Goal: Task Accomplishment & Management: Manage account settings

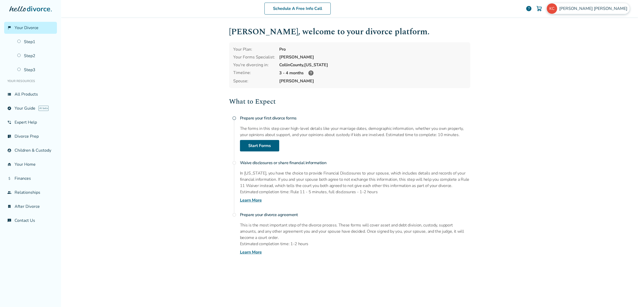
click at [606, 11] on span "Keith Crowder" at bounding box center [594, 9] width 70 height 6
click at [579, 46] on link "Profile" at bounding box center [574, 51] width 12 height 10
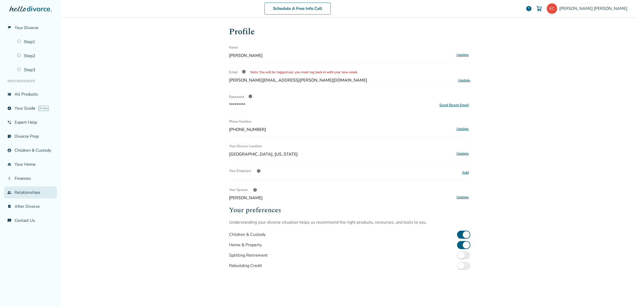
click at [36, 195] on link "group Relationships" at bounding box center [30, 193] width 53 height 12
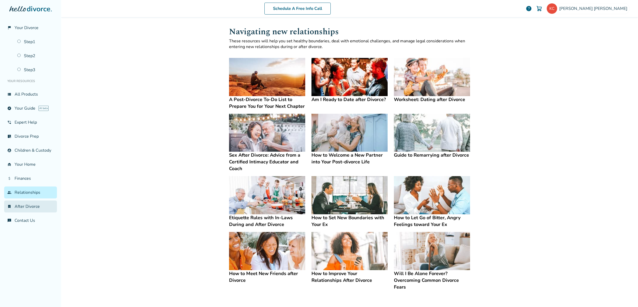
click at [32, 205] on link "bookmark_check After Divorce" at bounding box center [30, 207] width 53 height 12
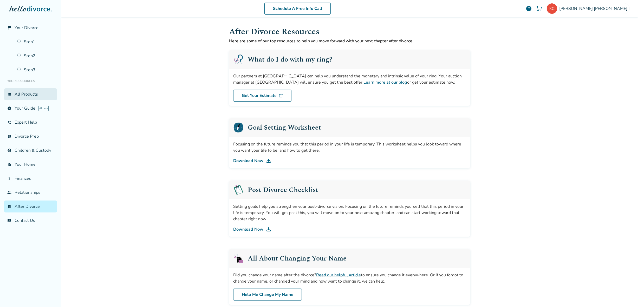
click at [33, 96] on link "view_list All Products" at bounding box center [30, 94] width 53 height 12
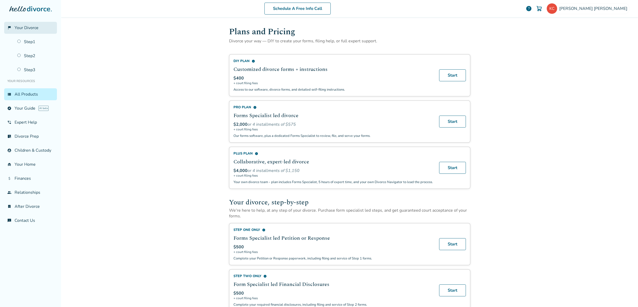
click at [33, 29] on span "Your Divorce" at bounding box center [27, 28] width 24 height 6
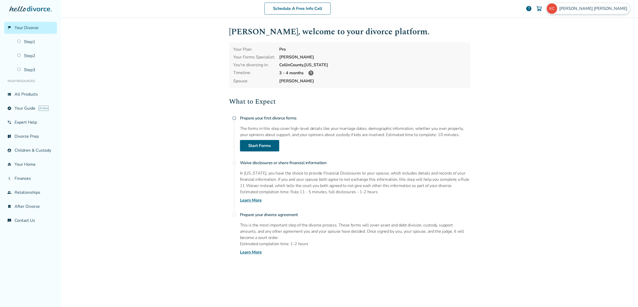
click at [605, 9] on span "Keith Crowder" at bounding box center [594, 9] width 70 height 6
click at [503, 45] on div "Schedule A Free Info Call Keith Crowder help Schedule A Free Call Keith Crowder…" at bounding box center [349, 153] width 577 height 307
click at [43, 40] on link "Step 1" at bounding box center [35, 42] width 43 height 12
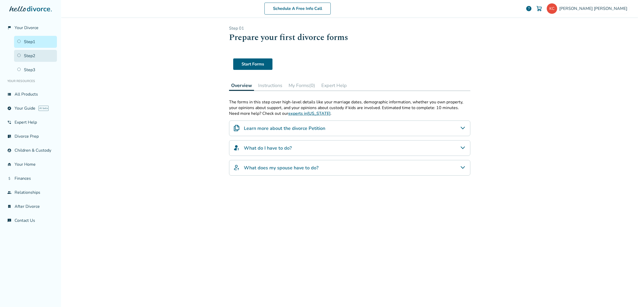
click at [36, 57] on link "Step 2" at bounding box center [35, 56] width 43 height 12
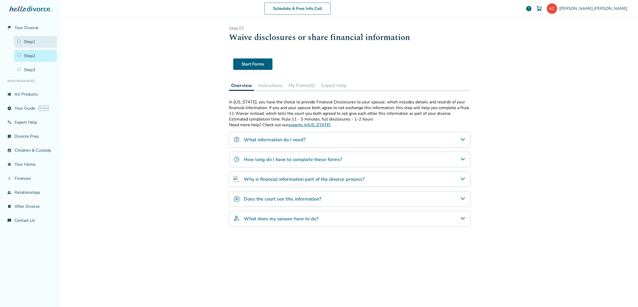
click at [41, 43] on link "Step 1" at bounding box center [35, 42] width 43 height 12
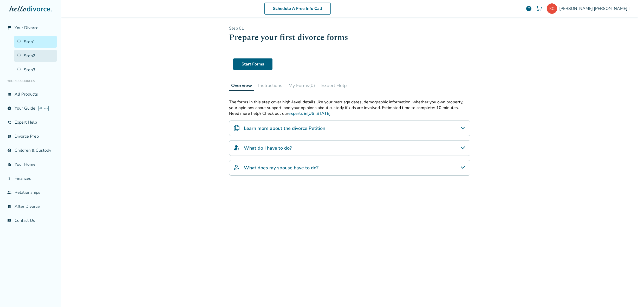
click at [39, 59] on link "Step 2" at bounding box center [35, 56] width 43 height 12
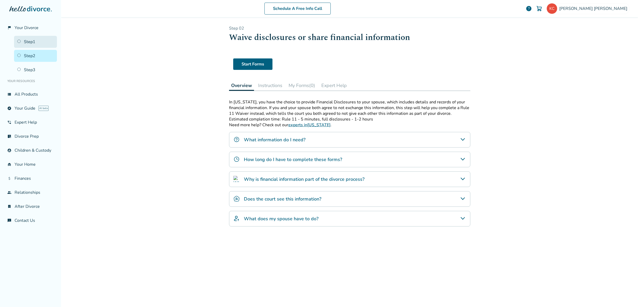
click at [38, 38] on link "Step 1" at bounding box center [35, 42] width 43 height 12
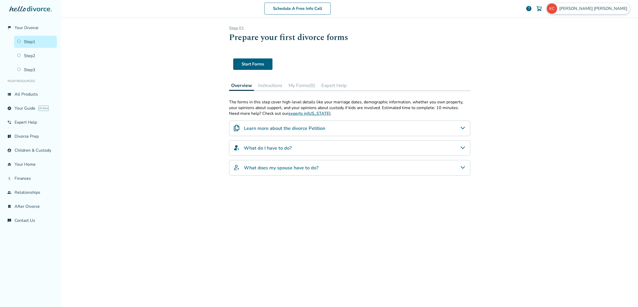
click at [610, 9] on span "Keith Crowder" at bounding box center [594, 9] width 70 height 6
click at [570, 46] on link "Profile" at bounding box center [574, 51] width 12 height 10
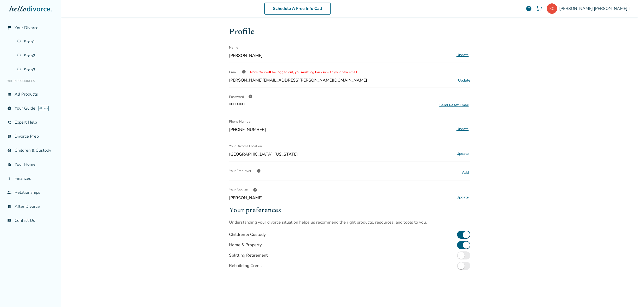
click at [464, 199] on button "Update" at bounding box center [462, 197] width 15 height 7
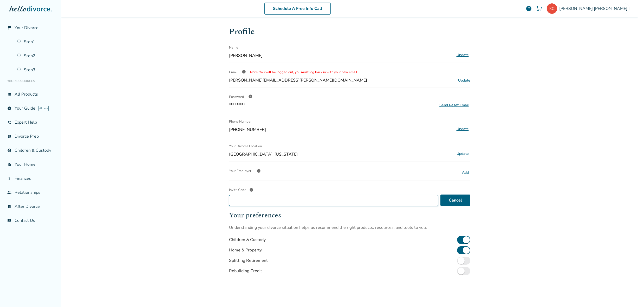
click at [396, 202] on input "Invite Code help" at bounding box center [333, 200] width 209 height 11
paste input "**********"
drag, startPoint x: 254, startPoint y: 201, endPoint x: 175, endPoint y: 196, distance: 79.2
click at [193, 198] on div "**********" at bounding box center [349, 153] width 577 height 307
click at [330, 201] on input "**********" at bounding box center [335, 200] width 213 height 11
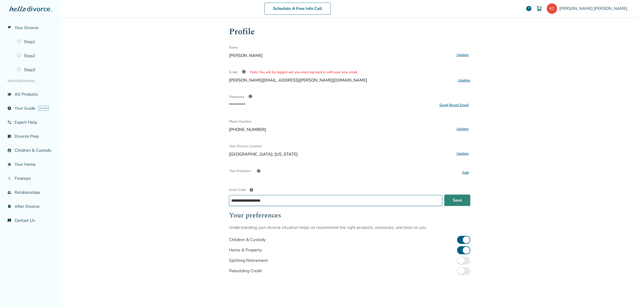
type input "**********"
click at [464, 202] on button "Save" at bounding box center [457, 200] width 26 height 11
click at [606, 7] on span "Keith Crowder" at bounding box center [594, 9] width 70 height 6
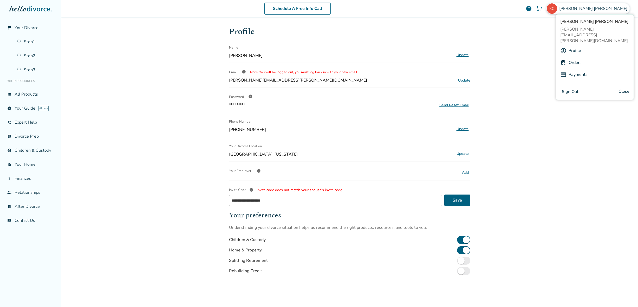
click at [578, 34] on div "Keith Crowder keith.crowder@gmail.com Profile Orders Payments Sign Out Close" at bounding box center [595, 57] width 78 height 86
click at [576, 46] on link "Profile" at bounding box center [574, 51] width 12 height 10
click at [574, 58] on link "Orders" at bounding box center [574, 63] width 13 height 10
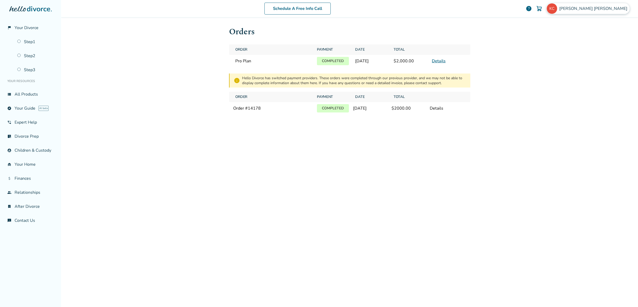
click at [610, 13] on div "Keith Crowder" at bounding box center [587, 8] width 83 height 11
click at [572, 46] on link "Profile" at bounding box center [574, 51] width 12 height 10
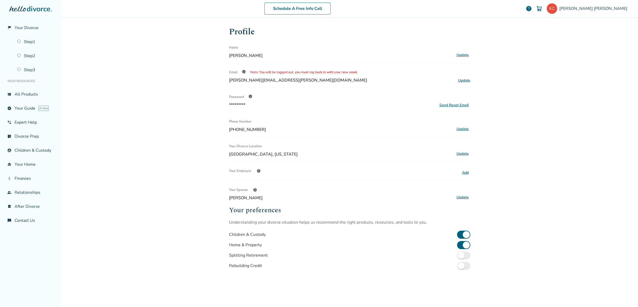
click at [253, 189] on span "help" at bounding box center [255, 190] width 4 height 4
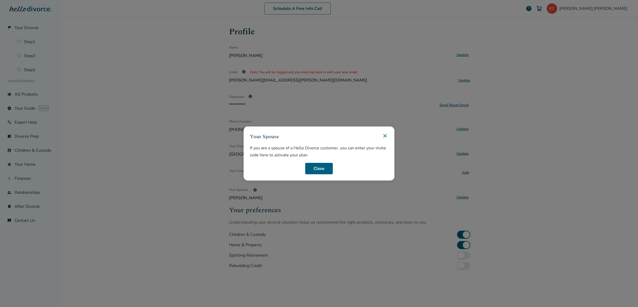
click at [385, 137] on icon at bounding box center [385, 136] width 6 height 6
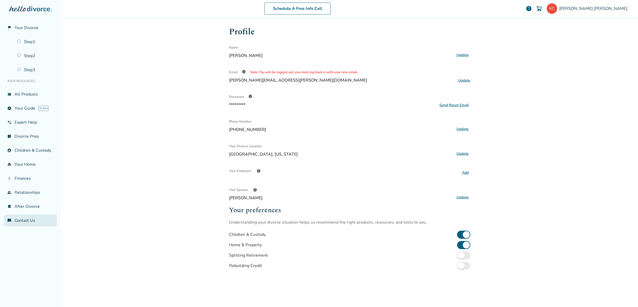
click at [33, 222] on link "chat_info Contact Us" at bounding box center [30, 221] width 53 height 12
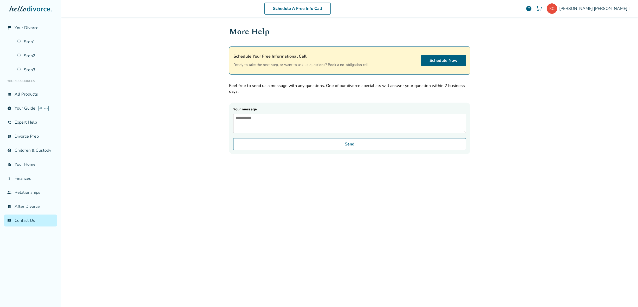
click at [273, 129] on textarea "Your message" at bounding box center [349, 123] width 233 height 19
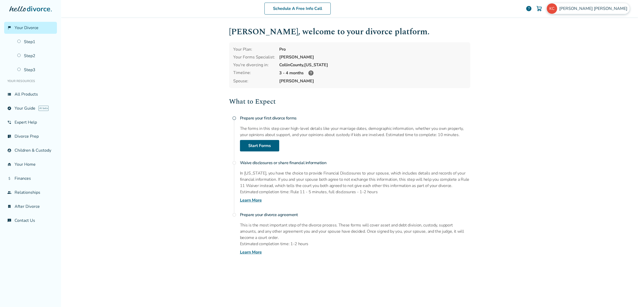
click at [611, 13] on div "Keith Crowder" at bounding box center [587, 8] width 83 height 11
click at [577, 46] on link "Profile" at bounding box center [574, 51] width 12 height 10
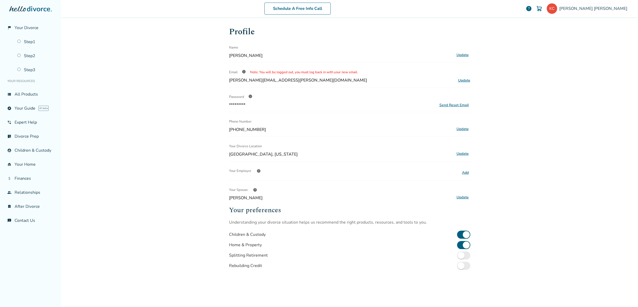
click at [465, 194] on button "Update" at bounding box center [462, 197] width 15 height 7
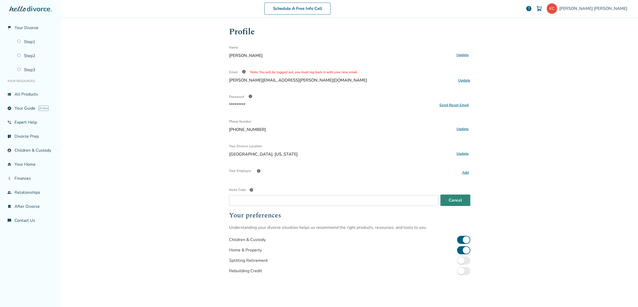
click at [462, 203] on button "Cancel" at bounding box center [455, 200] width 30 height 11
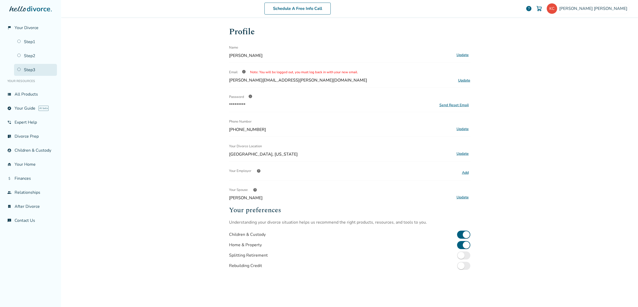
click at [32, 69] on link "Step 3" at bounding box center [35, 70] width 43 height 12
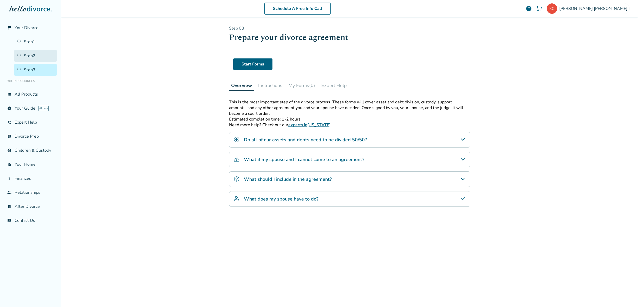
click at [35, 50] on link "Step 2" at bounding box center [35, 56] width 43 height 12
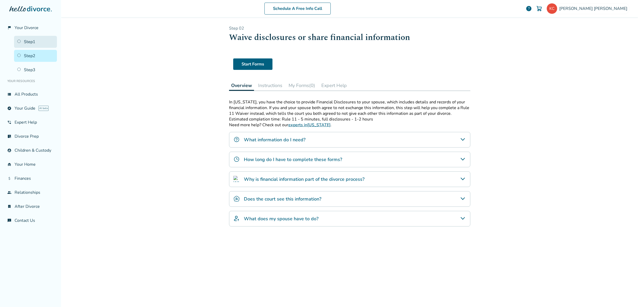
click at [41, 42] on link "Step 1" at bounding box center [35, 42] width 43 height 12
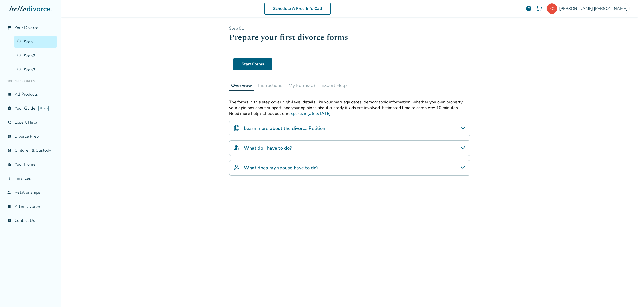
click at [275, 129] on h4 "Learn more about the divorce Petition" at bounding box center [284, 128] width 81 height 7
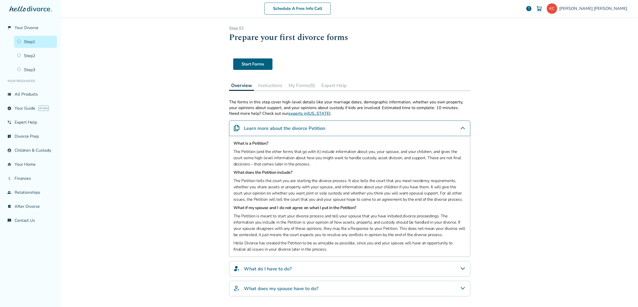
click at [265, 87] on button "Instructions" at bounding box center [270, 85] width 28 height 10
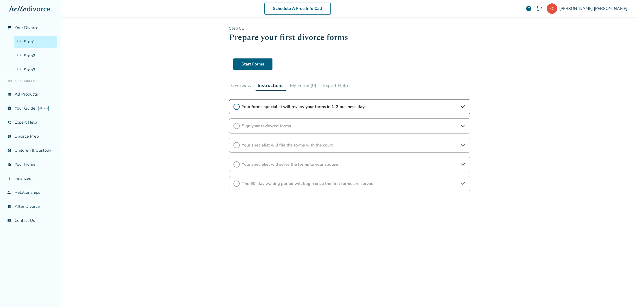
click at [294, 85] on button "My Forms (0)" at bounding box center [303, 85] width 31 height 10
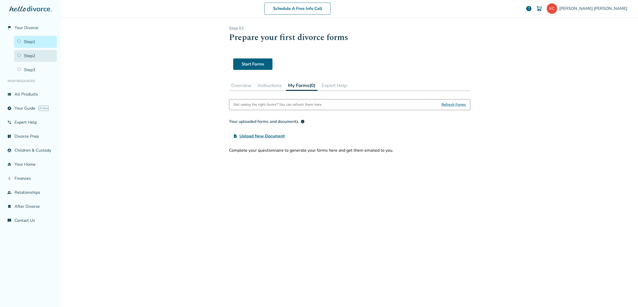
click at [31, 52] on link "Step 2" at bounding box center [35, 56] width 43 height 12
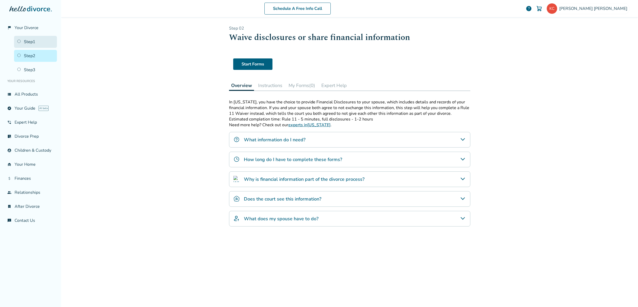
click at [34, 44] on link "Step 1" at bounding box center [35, 42] width 43 height 12
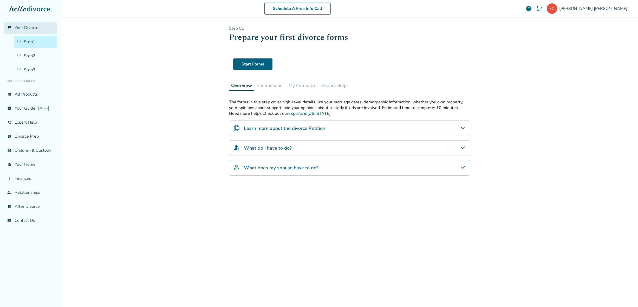
click at [30, 22] on link "flag_2 Your Divorce" at bounding box center [30, 28] width 53 height 12
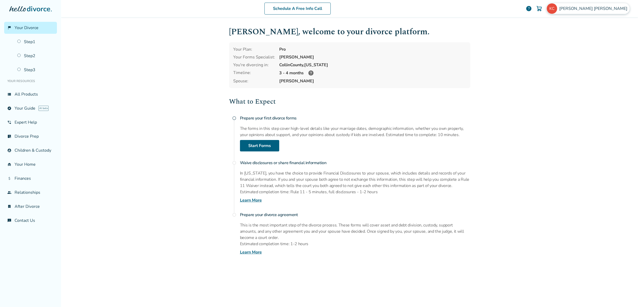
click at [607, 6] on span "Keith Crowder" at bounding box center [594, 9] width 70 height 6
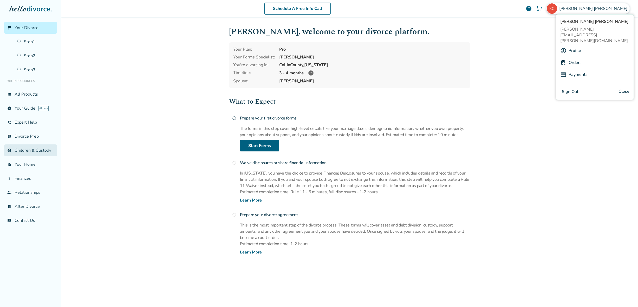
click at [47, 153] on link "account_child Children & Custody" at bounding box center [30, 151] width 53 height 12
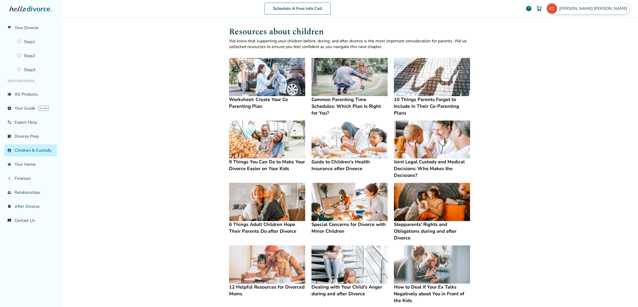
click at [604, 6] on span "Keith Crowder" at bounding box center [594, 9] width 70 height 6
click at [577, 58] on link "Orders" at bounding box center [574, 63] width 13 height 10
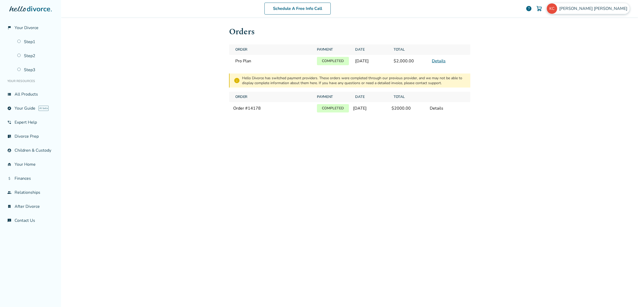
click at [611, 9] on span "Keith Crowder" at bounding box center [594, 9] width 70 height 6
click at [578, 46] on link "Profile" at bounding box center [574, 51] width 12 height 10
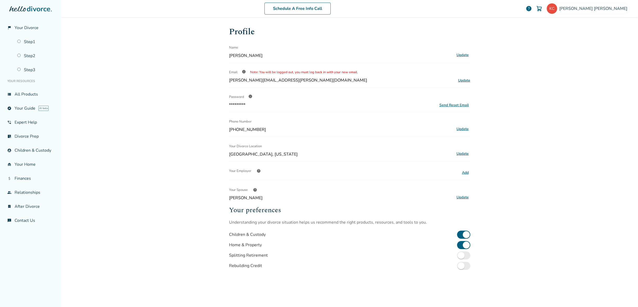
click at [458, 194] on div "Your Spouse help Kim Update" at bounding box center [349, 193] width 241 height 16
click at [459, 197] on button "Update" at bounding box center [462, 197] width 15 height 7
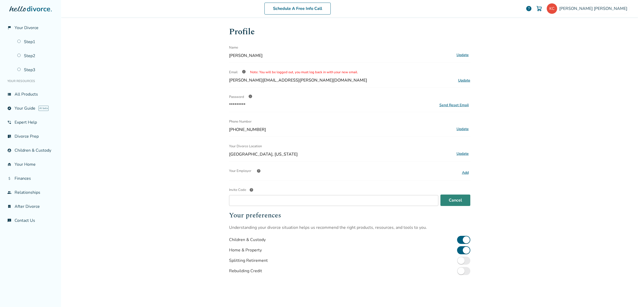
click at [453, 197] on button "Cancel" at bounding box center [455, 200] width 30 height 11
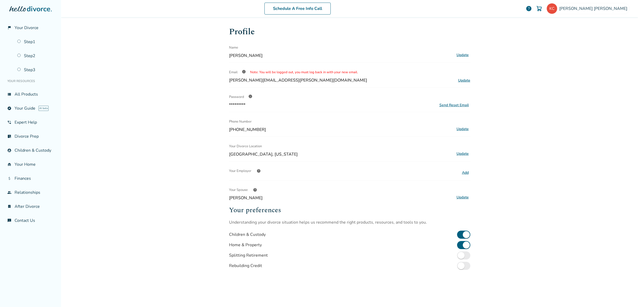
click at [463, 197] on button "Update" at bounding box center [462, 197] width 15 height 7
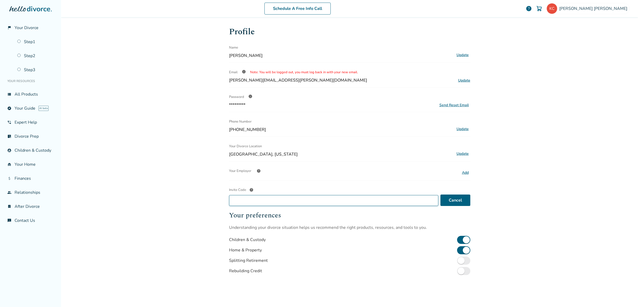
click at [370, 201] on input "Invite Code help" at bounding box center [333, 200] width 209 height 11
click at [464, 171] on button "Add" at bounding box center [465, 172] width 10 height 7
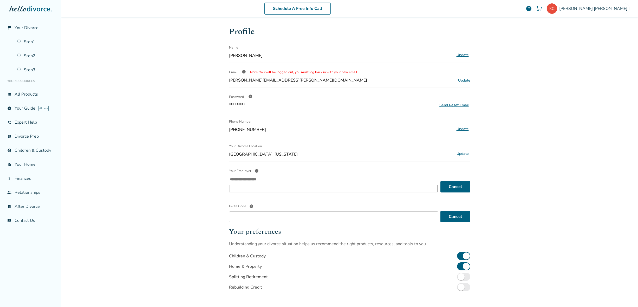
click at [463, 81] on span "Update" at bounding box center [464, 80] width 12 height 5
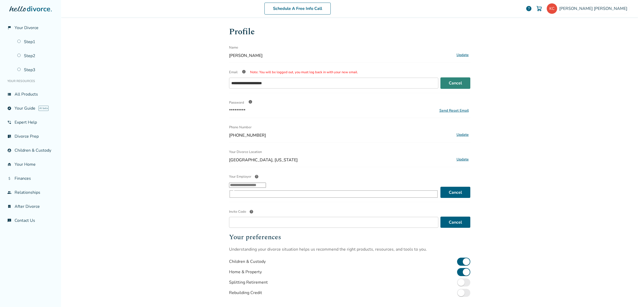
click at [457, 82] on button "Cancel" at bounding box center [455, 82] width 30 height 11
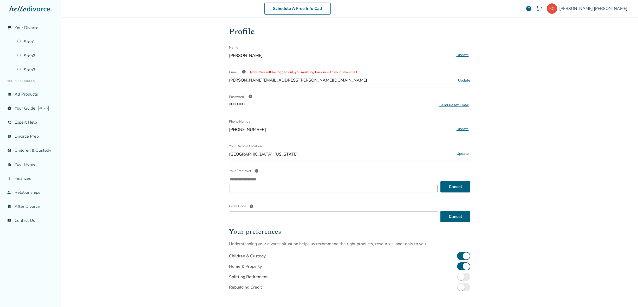
click at [459, 54] on button "Update" at bounding box center [462, 55] width 15 height 7
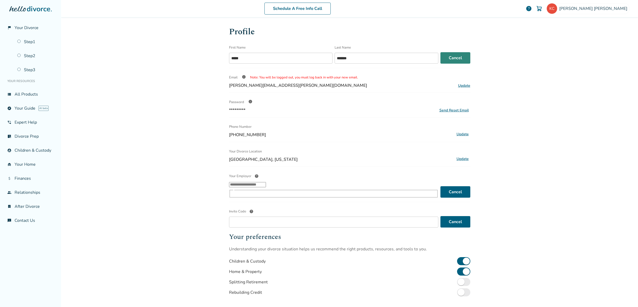
click at [459, 60] on button "Cancel" at bounding box center [455, 57] width 30 height 11
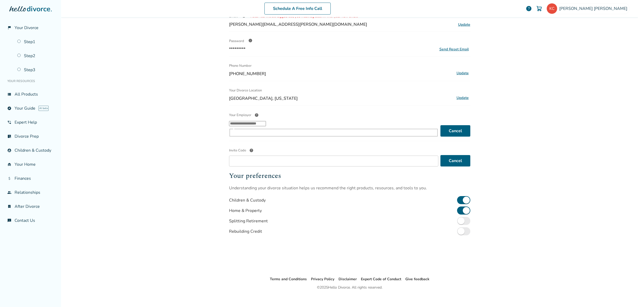
scroll to position [56, 0]
click at [16, 180] on link "attach_money Finances" at bounding box center [30, 179] width 53 height 12
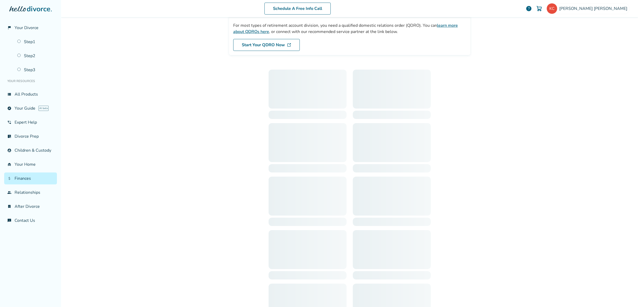
scroll to position [25, 0]
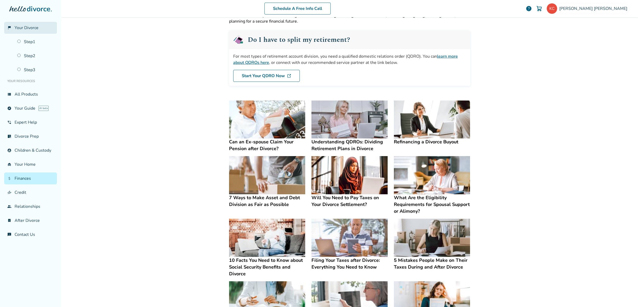
click at [34, 27] on span "Your Divorce" at bounding box center [27, 28] width 24 height 6
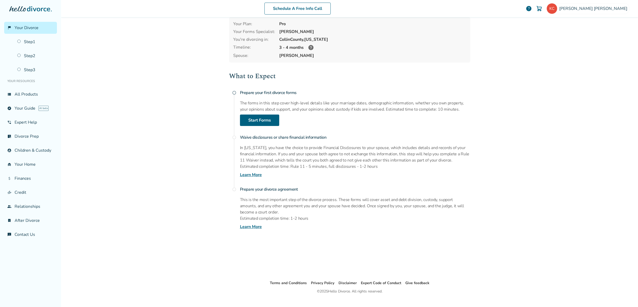
click at [308, 48] on icon at bounding box center [310, 47] width 5 height 5
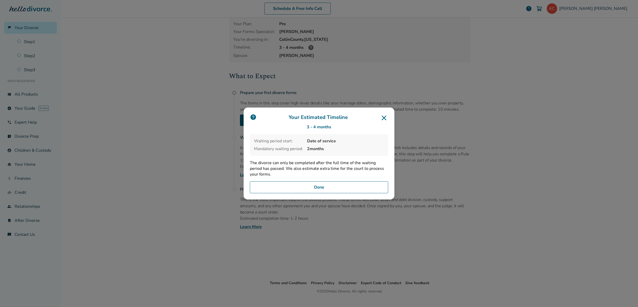
click at [352, 188] on button "Done" at bounding box center [319, 187] width 138 height 12
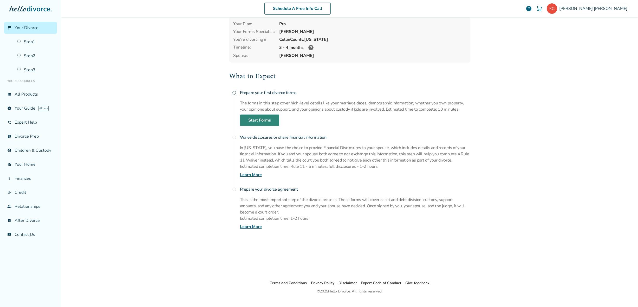
click at [262, 122] on link "Start Forms" at bounding box center [259, 120] width 39 height 11
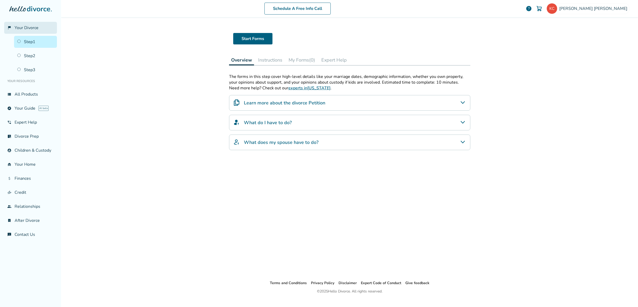
click at [32, 27] on span "Your Divorce" at bounding box center [27, 28] width 24 height 6
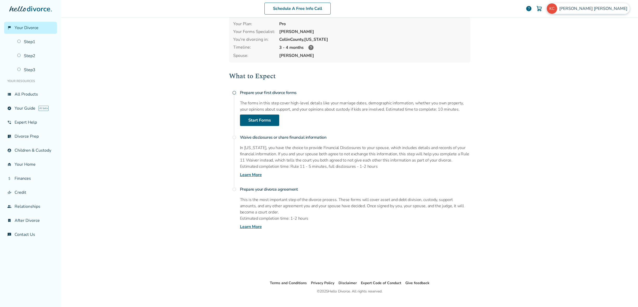
click at [617, 9] on span "Keith Crowder" at bounding box center [594, 9] width 70 height 6
click at [577, 46] on link "Profile" at bounding box center [574, 51] width 12 height 10
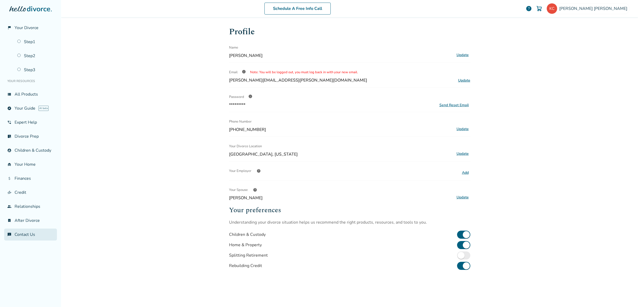
click at [39, 231] on link "chat_info Contact Us" at bounding box center [30, 235] width 53 height 12
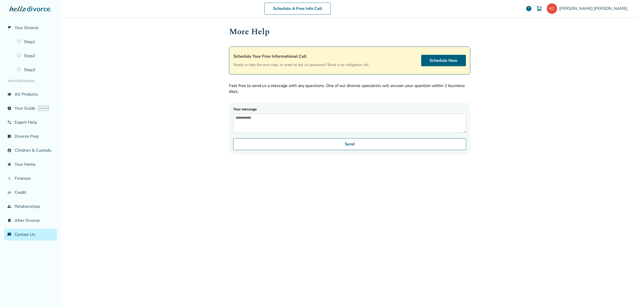
click at [284, 125] on textarea "Your message" at bounding box center [349, 123] width 233 height 19
type textarea "**********"
click at [343, 150] on button "Send" at bounding box center [349, 144] width 233 height 12
click at [317, 150] on button "Send" at bounding box center [349, 144] width 233 height 12
drag, startPoint x: 309, startPoint y: 121, endPoint x: 126, endPoint y: 86, distance: 186.1
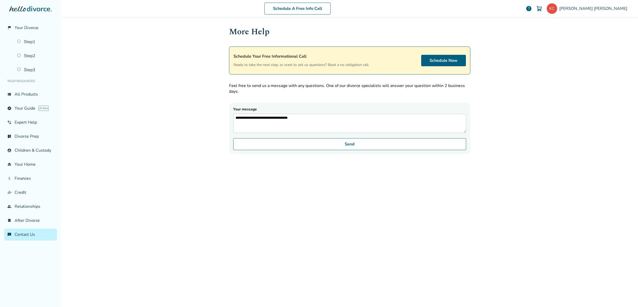
click at [128, 85] on div "**********" at bounding box center [349, 153] width 577 height 307
click at [38, 30] on link "flag_2 Your Divorce" at bounding box center [30, 28] width 53 height 12
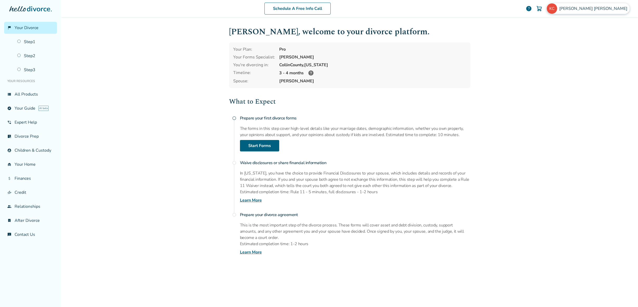
click at [611, 8] on span "Keith Crowder" at bounding box center [594, 9] width 70 height 6
click at [532, 8] on span "help" at bounding box center [529, 8] width 6 height 6
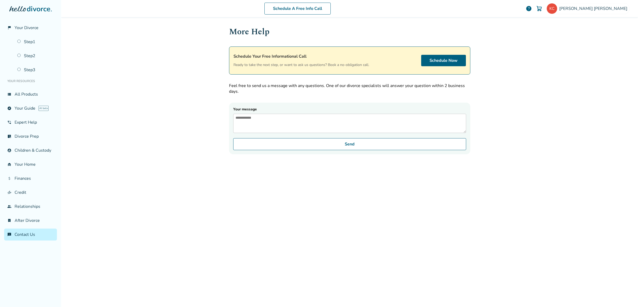
click at [532, 8] on span "help" at bounding box center [529, 8] width 6 height 6
click at [532, 10] on span "help" at bounding box center [529, 8] width 6 height 6
click at [622, 7] on span "Keith Crowder" at bounding box center [594, 9] width 70 height 6
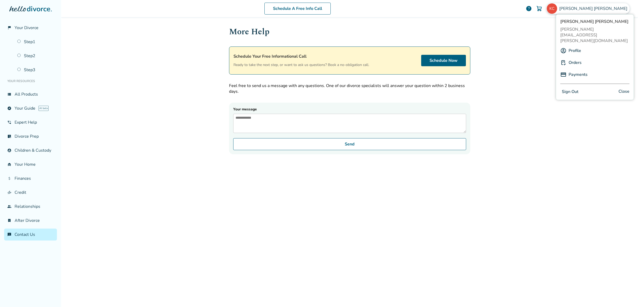
click at [580, 46] on link "Profile" at bounding box center [574, 51] width 12 height 10
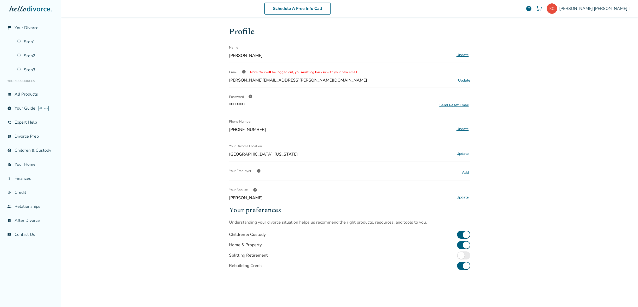
click at [532, 9] on span "help" at bounding box center [529, 8] width 6 height 6
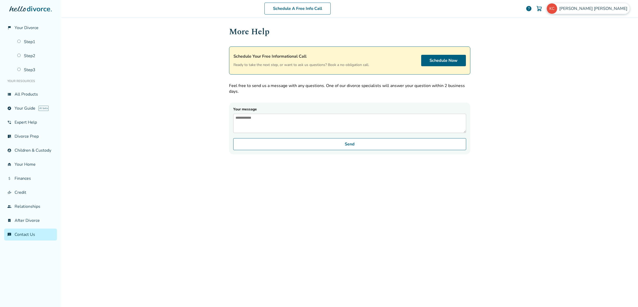
click at [619, 8] on span "Keith Crowder" at bounding box center [594, 9] width 70 height 6
click at [574, 46] on link "Profile" at bounding box center [574, 51] width 12 height 10
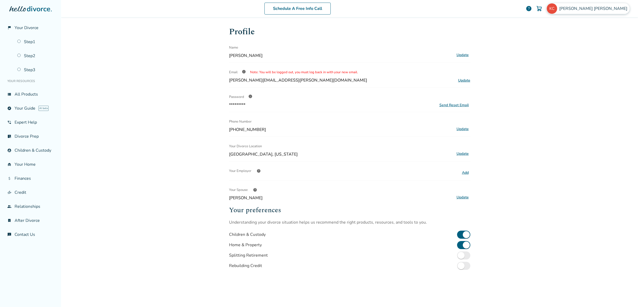
click at [611, 7] on span "Keith Crowder" at bounding box center [594, 9] width 70 height 6
click at [605, 22] on span "Keith Crowder" at bounding box center [594, 22] width 69 height 6
click at [582, 46] on div "Profile" at bounding box center [594, 51] width 69 height 10
click at [578, 46] on link "Profile" at bounding box center [574, 51] width 12 height 10
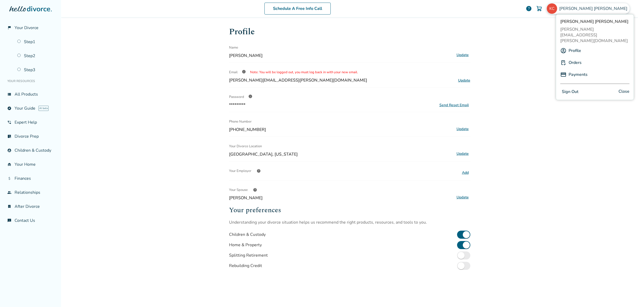
click at [569, 58] on link "Orders" at bounding box center [574, 63] width 13 height 10
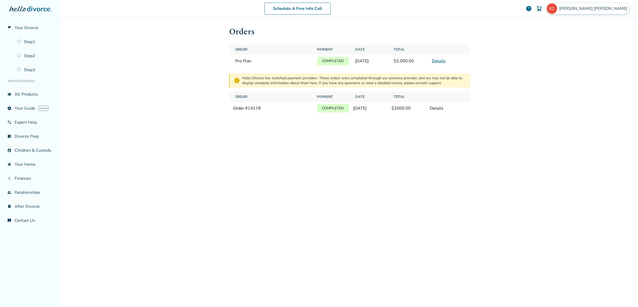
click at [609, 7] on span "Keith Crowder" at bounding box center [594, 9] width 70 height 6
click at [435, 62] on link "Details" at bounding box center [439, 61] width 14 height 6
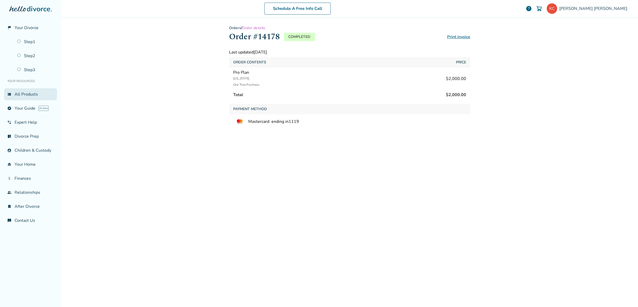
click at [25, 98] on link "view_list All Products" at bounding box center [30, 94] width 53 height 12
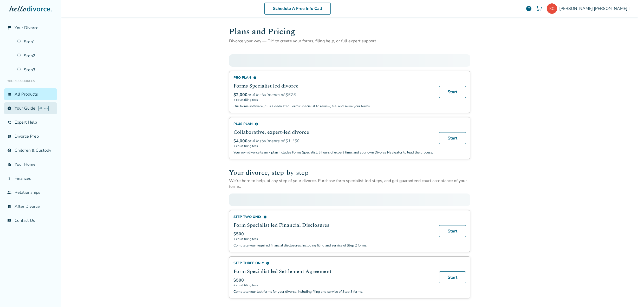
click at [23, 108] on link "explore Your Guide AI beta" at bounding box center [30, 108] width 53 height 12
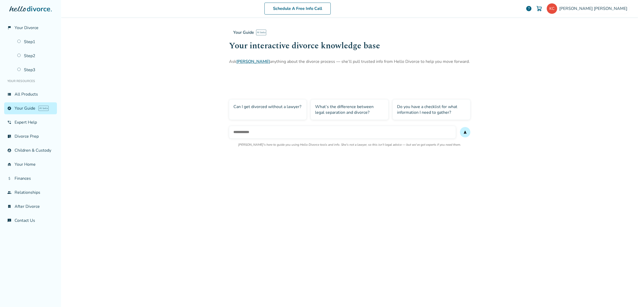
click at [19, 129] on ul "Your Resources view_list All Products explore Your Guide AI beta phone_in_talk …" at bounding box center [30, 151] width 53 height 151
click at [24, 122] on link "phone_in_talk Expert Help" at bounding box center [30, 122] width 53 height 12
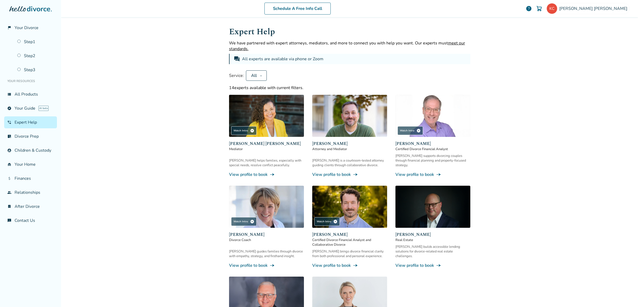
click at [25, 130] on ul "Your Resources view_list All Products explore Your Guide AI beta phone_in_talk …" at bounding box center [30, 151] width 53 height 151
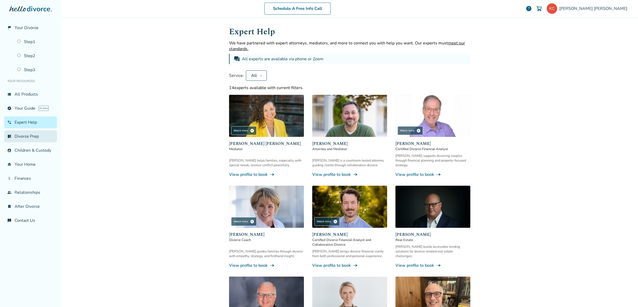
click at [27, 138] on link "list_alt_check Divorce Prep" at bounding box center [30, 136] width 53 height 12
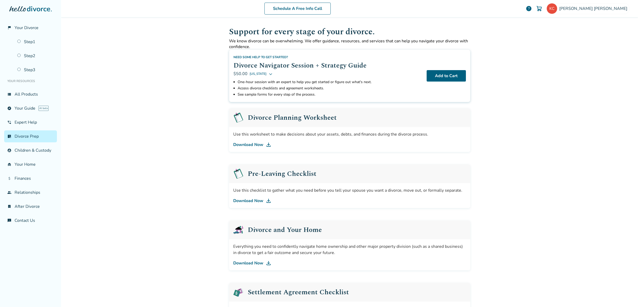
click at [29, 157] on ul "Your Resources view_list All Products explore Your Guide AI beta phone_in_talk …" at bounding box center [30, 151] width 53 height 151
click at [40, 164] on link "garage_home Your Home" at bounding box center [30, 165] width 53 height 12
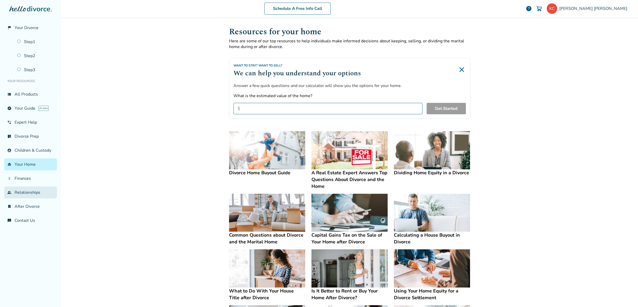
click at [45, 195] on link "group Relationships" at bounding box center [30, 193] width 53 height 12
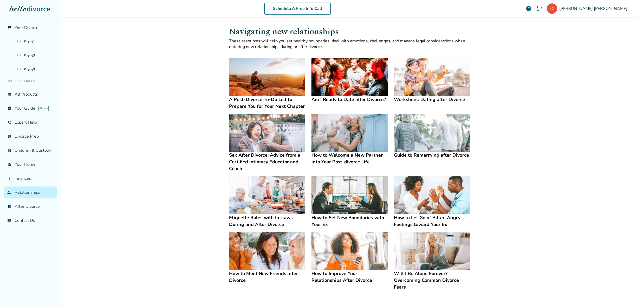
click at [189, 142] on div "Schedule A Free Info Call Keith Crowder help Schedule A Free Call Keith Crowder…" at bounding box center [349, 153] width 577 height 307
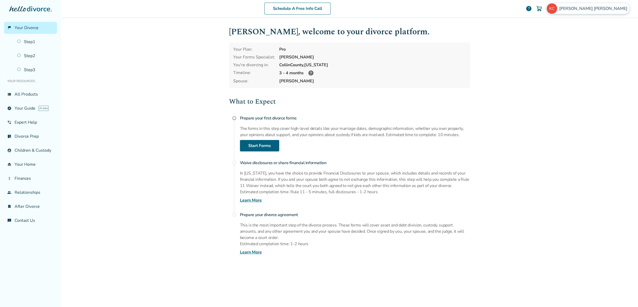
click at [608, 7] on span "[PERSON_NAME]" at bounding box center [594, 9] width 70 height 6
click at [576, 46] on link "Profile" at bounding box center [574, 51] width 12 height 10
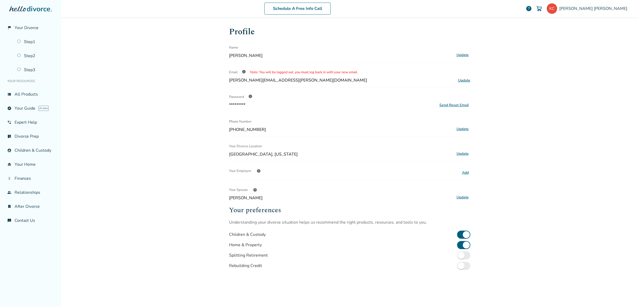
click at [458, 194] on button "Update" at bounding box center [462, 197] width 15 height 7
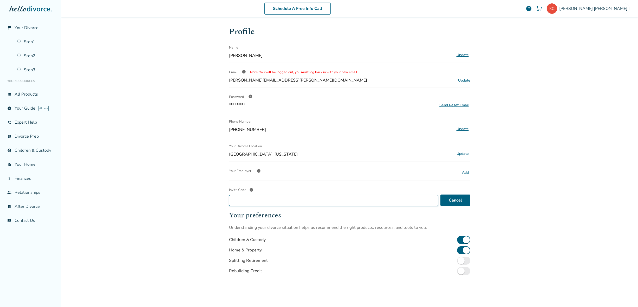
click at [371, 201] on input "Invite Code help" at bounding box center [333, 200] width 209 height 11
paste input "**********"
drag, startPoint x: 297, startPoint y: 200, endPoint x: 306, endPoint y: 207, distance: 11.9
click at [305, 206] on div "**********" at bounding box center [349, 166] width 241 height 282
drag, startPoint x: 253, startPoint y: 201, endPoint x: 199, endPoint y: 197, distance: 54.5
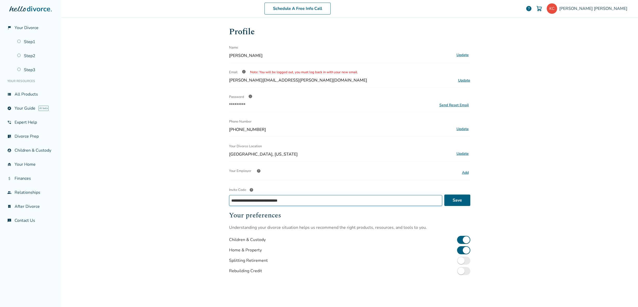
click at [201, 198] on div "**********" at bounding box center [349, 153] width 577 height 307
type input "**********"
click at [455, 195] on button "Save" at bounding box center [457, 200] width 26 height 11
click at [461, 197] on button "Save" at bounding box center [457, 200] width 26 height 11
click at [453, 201] on button "Save" at bounding box center [457, 200] width 26 height 11
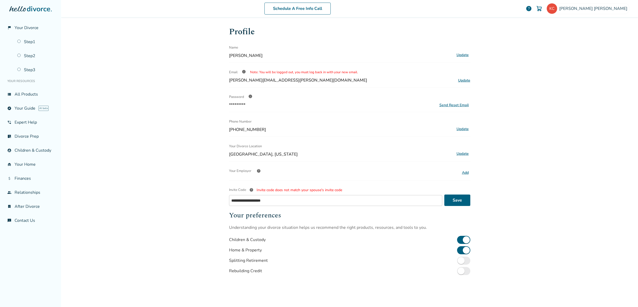
click at [247, 190] on div "help" at bounding box center [251, 190] width 10 height 10
click at [247, 195] on input "**********" at bounding box center [335, 200] width 213 height 11
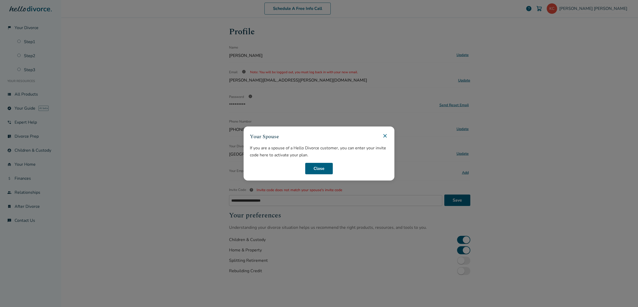
click at [196, 203] on div "Your Spouse If you are a spouse of a Hello Divorce customer, you can enter your…" at bounding box center [319, 153] width 638 height 307
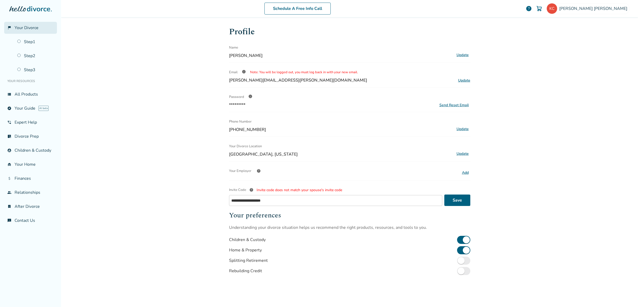
click at [14, 24] on link "flag_2 Your Divorce" at bounding box center [30, 28] width 53 height 12
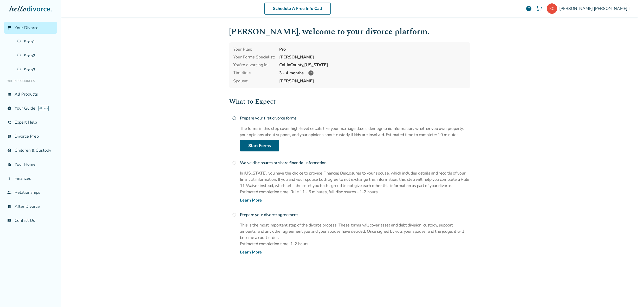
drag, startPoint x: 521, startPoint y: 120, endPoint x: 516, endPoint y: 120, distance: 4.9
click at [521, 120] on div "Schedule A Free Info Call Keith Crowder help Schedule A Free Call Keith Crowder…" at bounding box center [349, 153] width 577 height 307
